Goal: Information Seeking & Learning: Learn about a topic

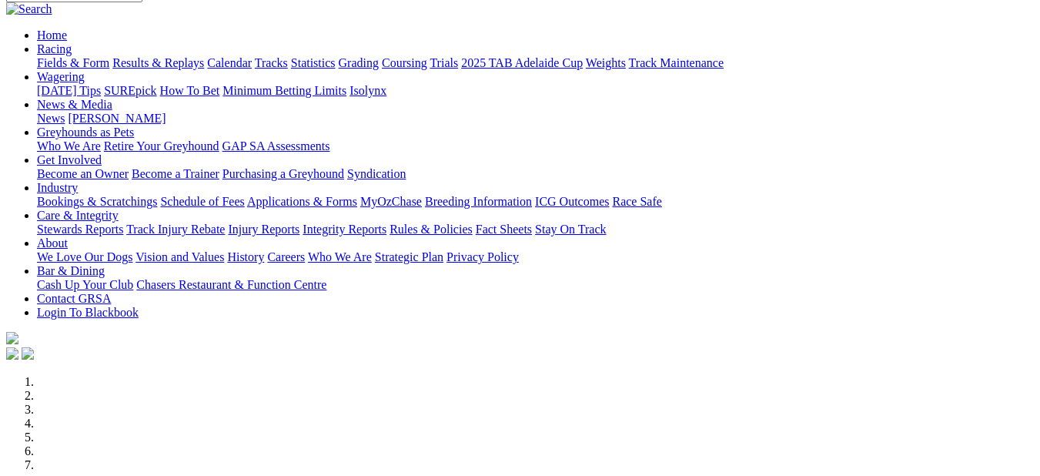
scroll to position [462, 0]
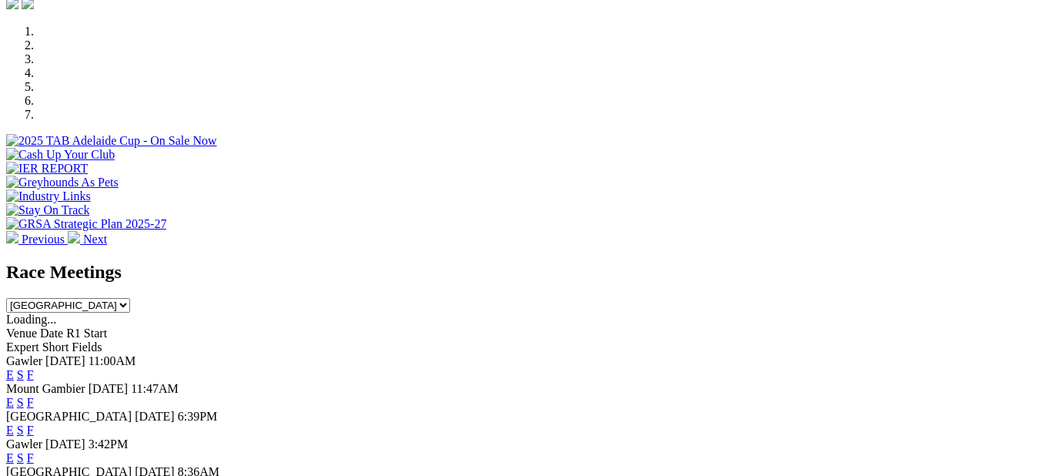
click at [34, 368] on link "F" at bounding box center [30, 374] width 7 height 13
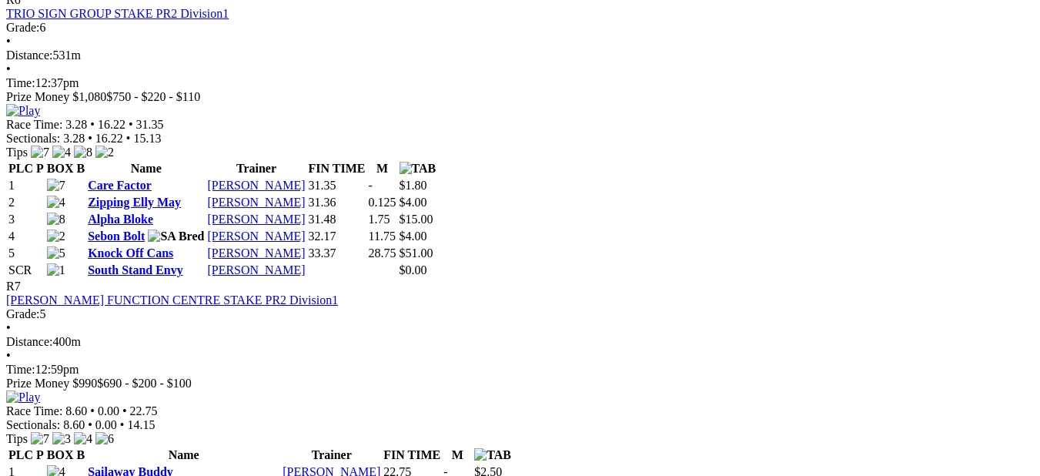
scroll to position [2233, 0]
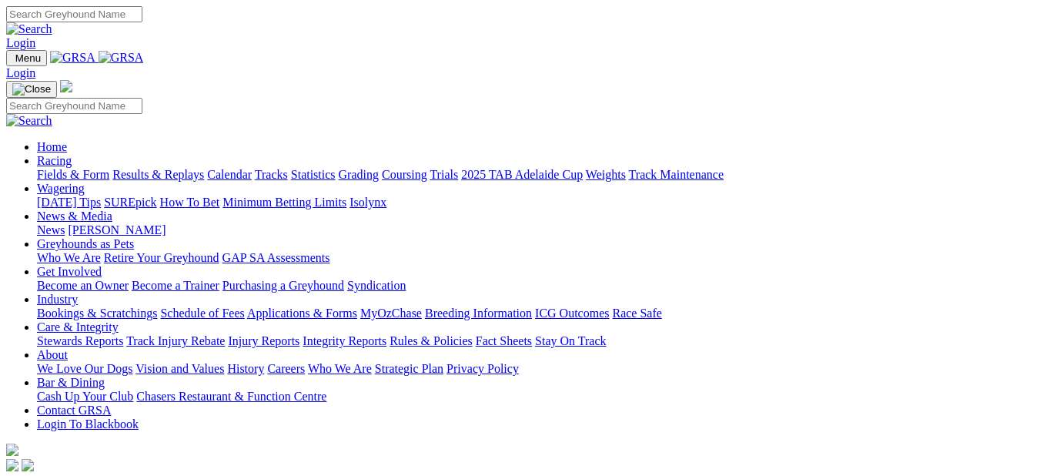
scroll to position [462, 0]
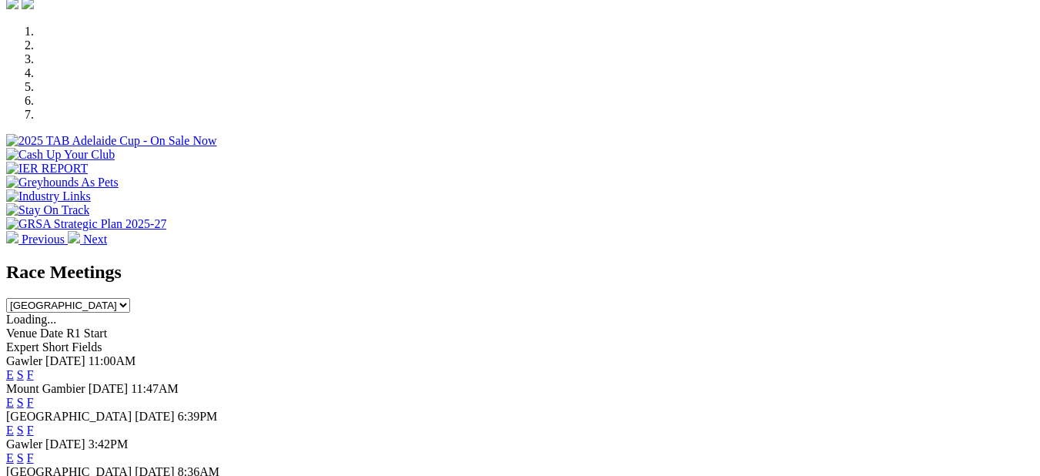
click at [34, 424] on link "F" at bounding box center [30, 430] width 7 height 13
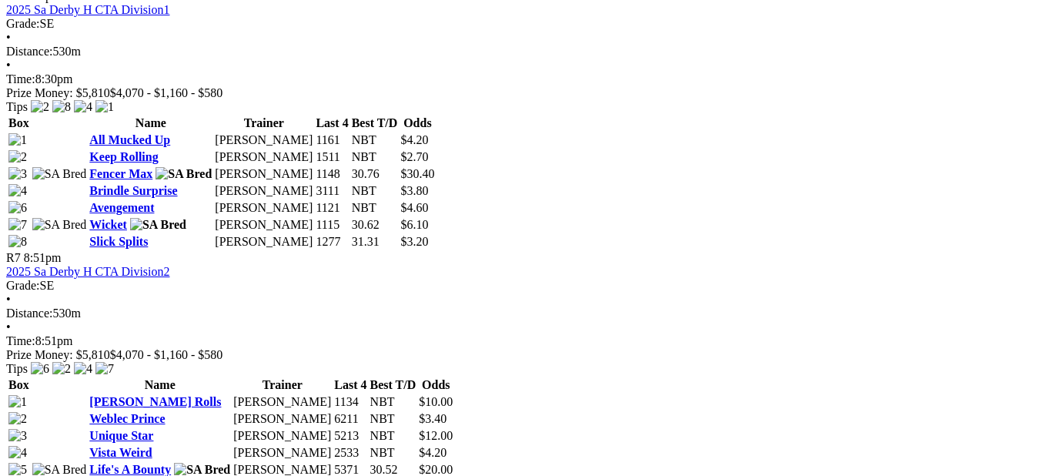
scroll to position [2079, 0]
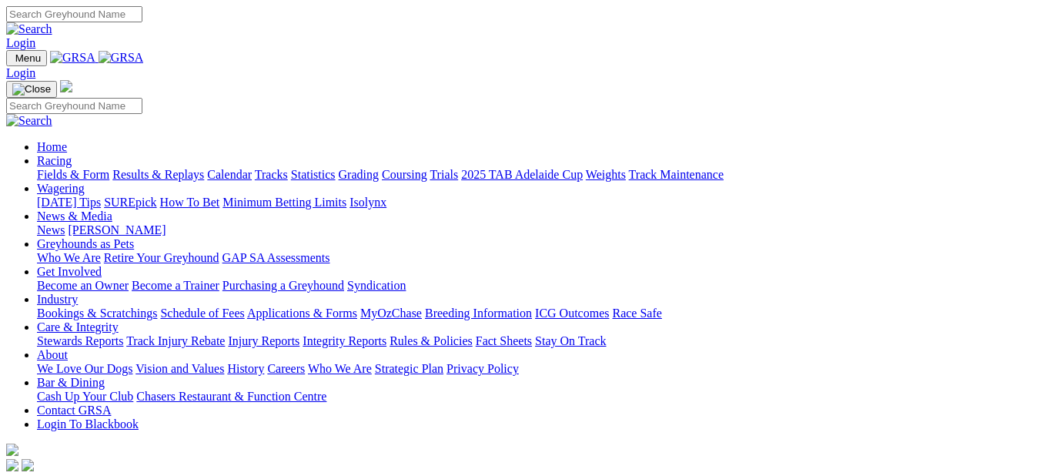
scroll to position [462, 0]
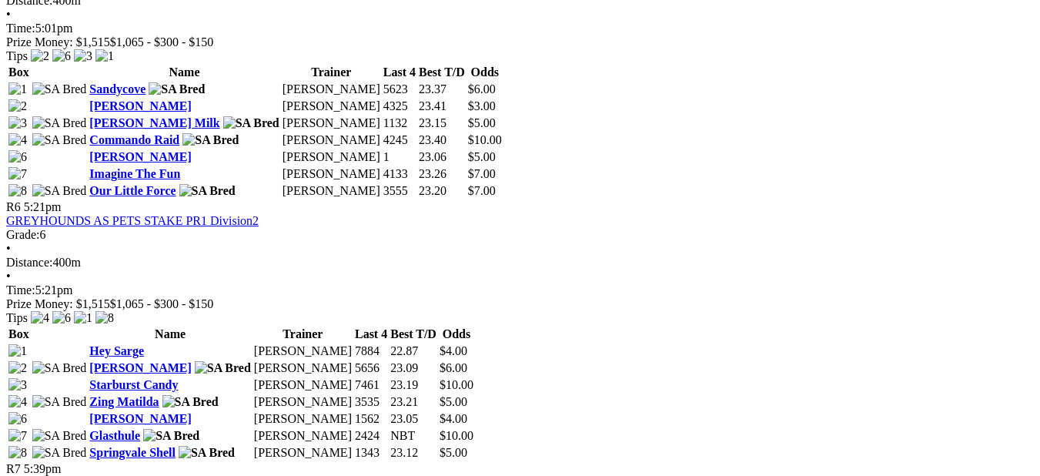
scroll to position [1771, 0]
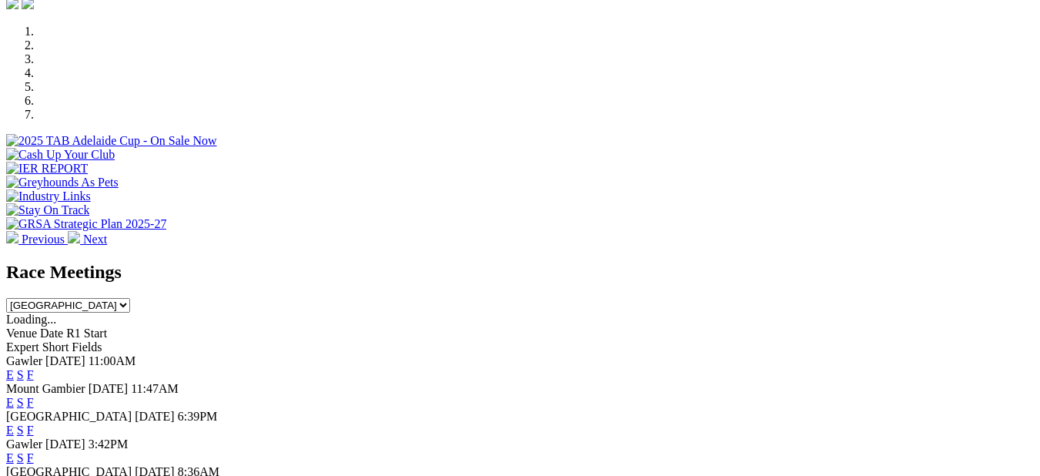
scroll to position [462, 0]
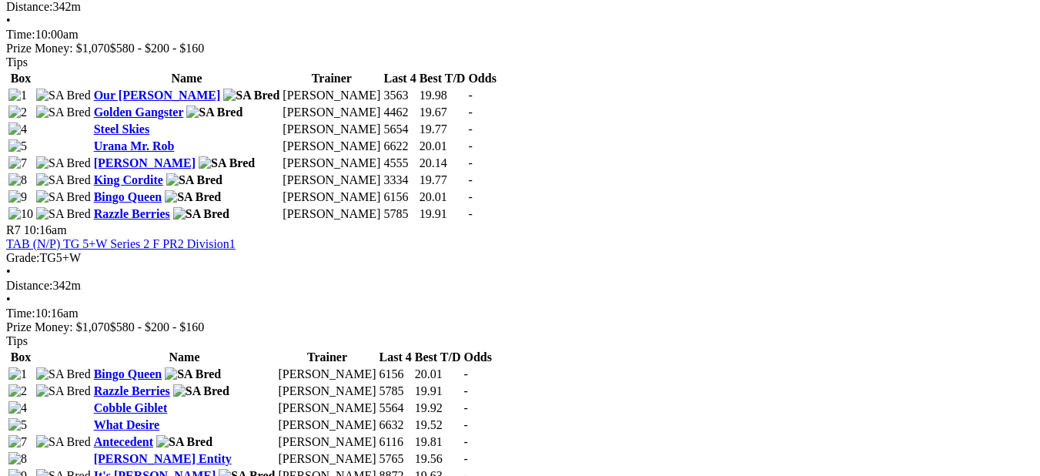
scroll to position [2233, 0]
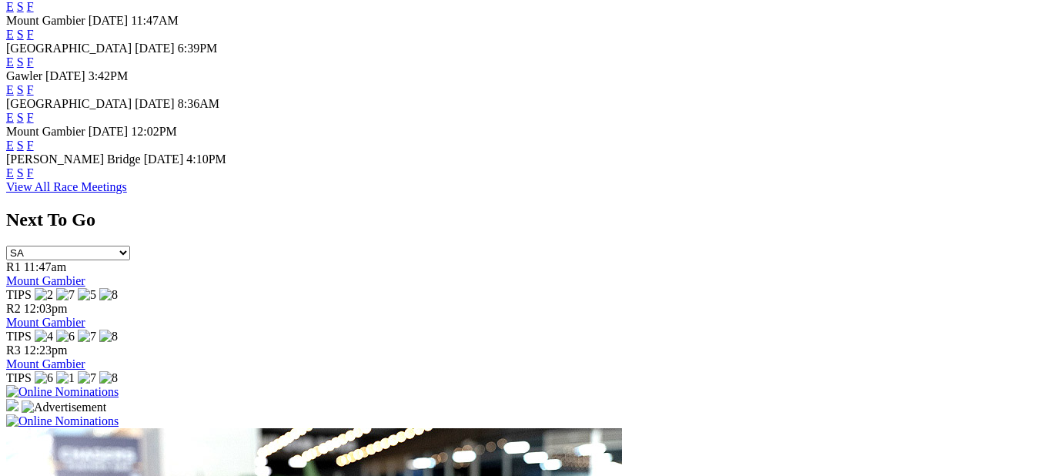
scroll to position [847, 0]
